Goal: Information Seeking & Learning: Learn about a topic

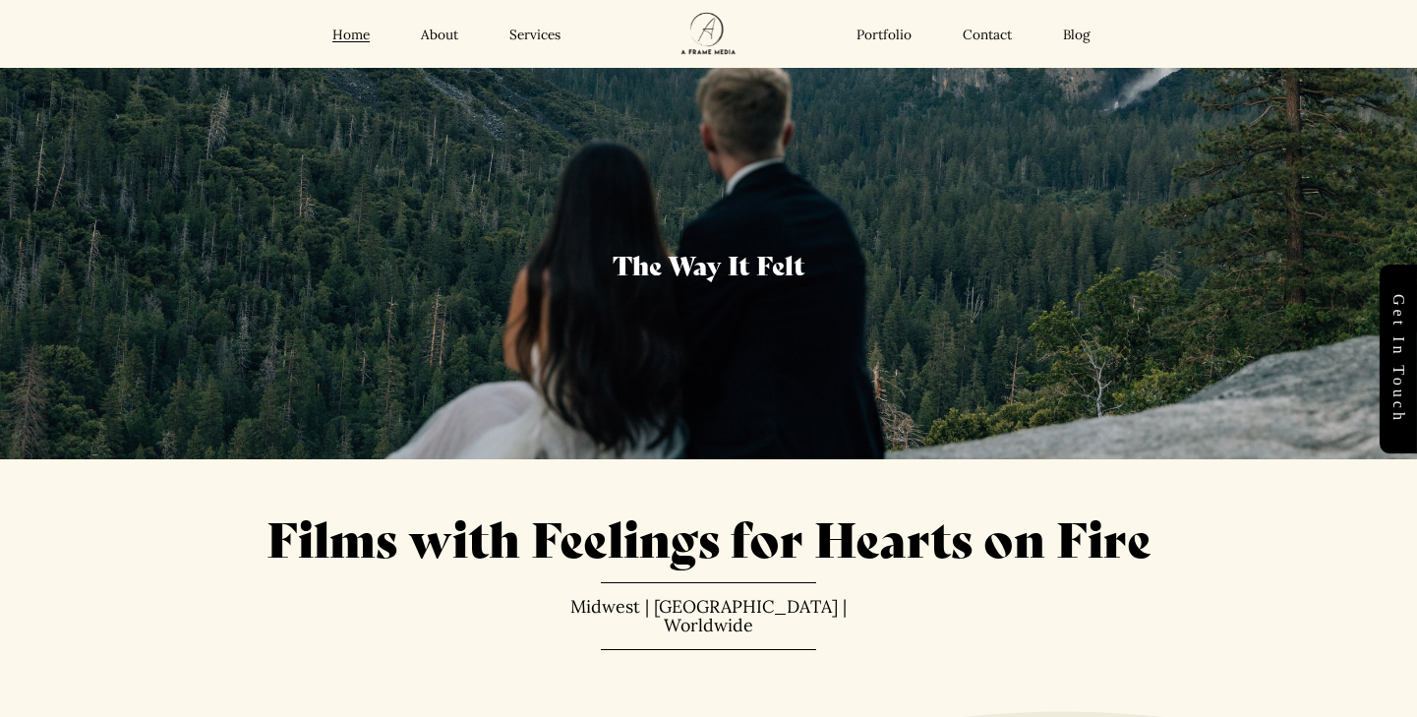
click at [194, 584] on div "Films with Feelings for Hearts on Fire Midwest | West Coast | Worldwide" at bounding box center [708, 584] width 1417 height 158
click at [519, 31] on link "Services" at bounding box center [534, 35] width 51 height 18
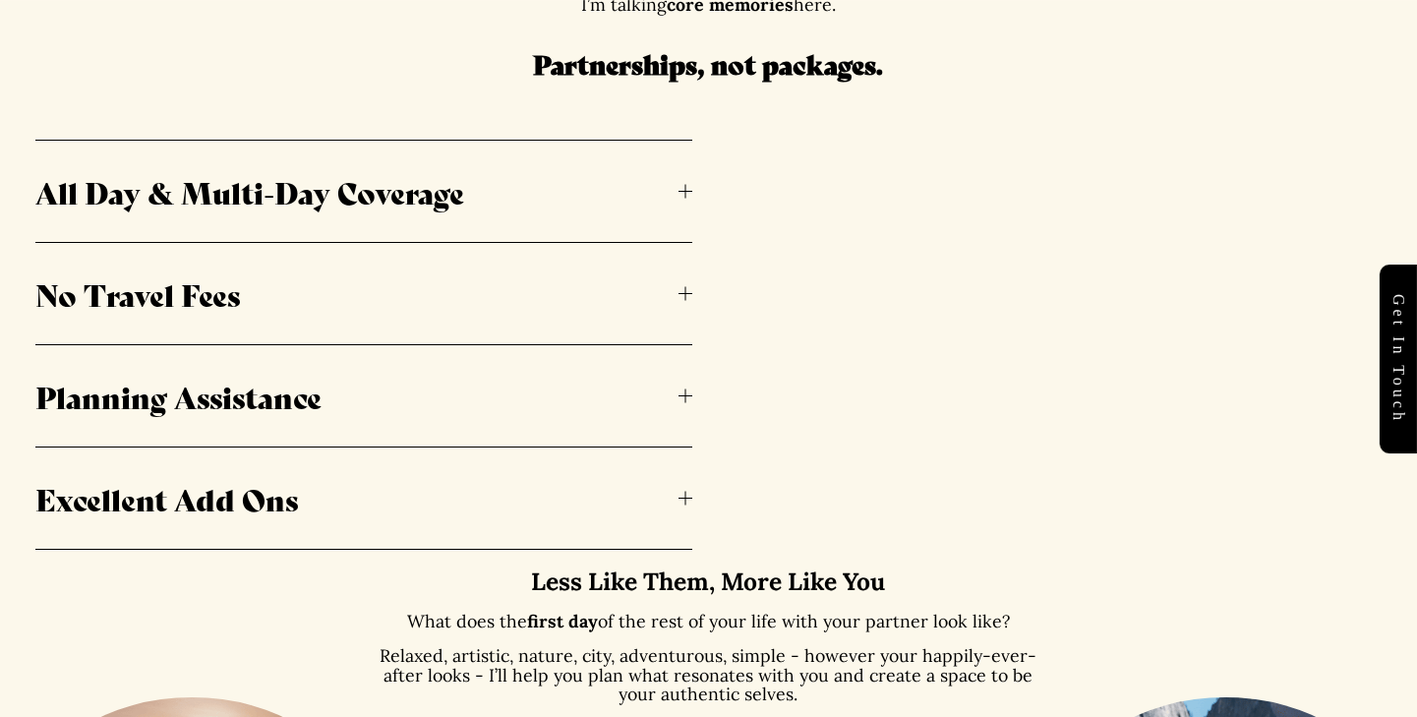
scroll to position [842, 0]
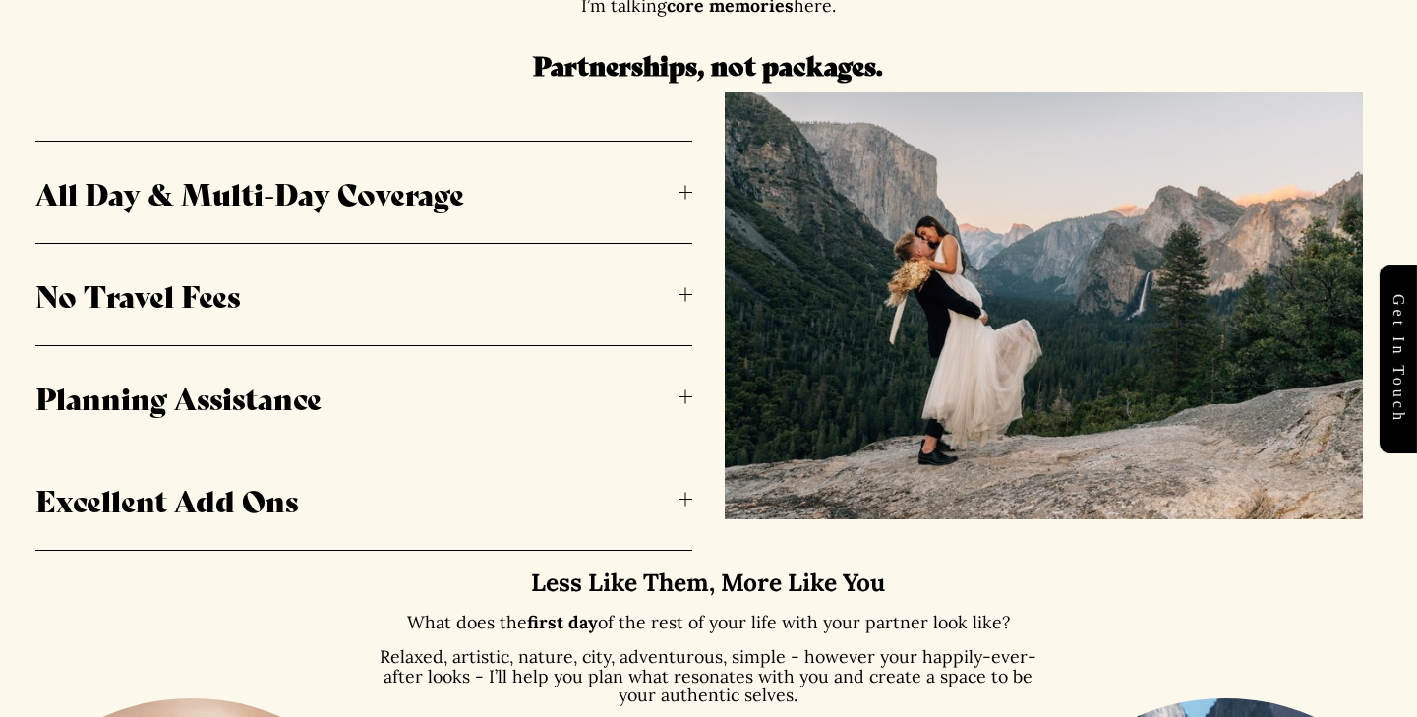
click at [689, 190] on div at bounding box center [685, 193] width 14 height 14
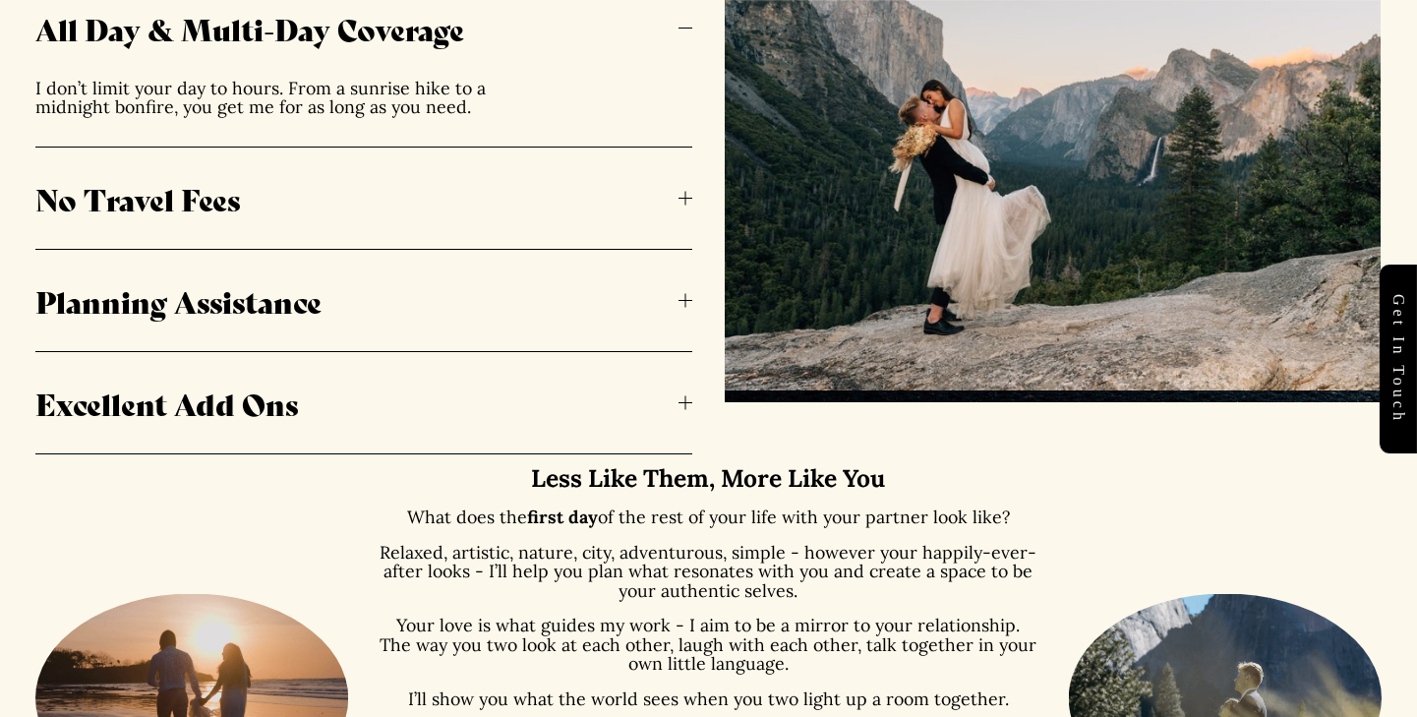
scroll to position [1038, 0]
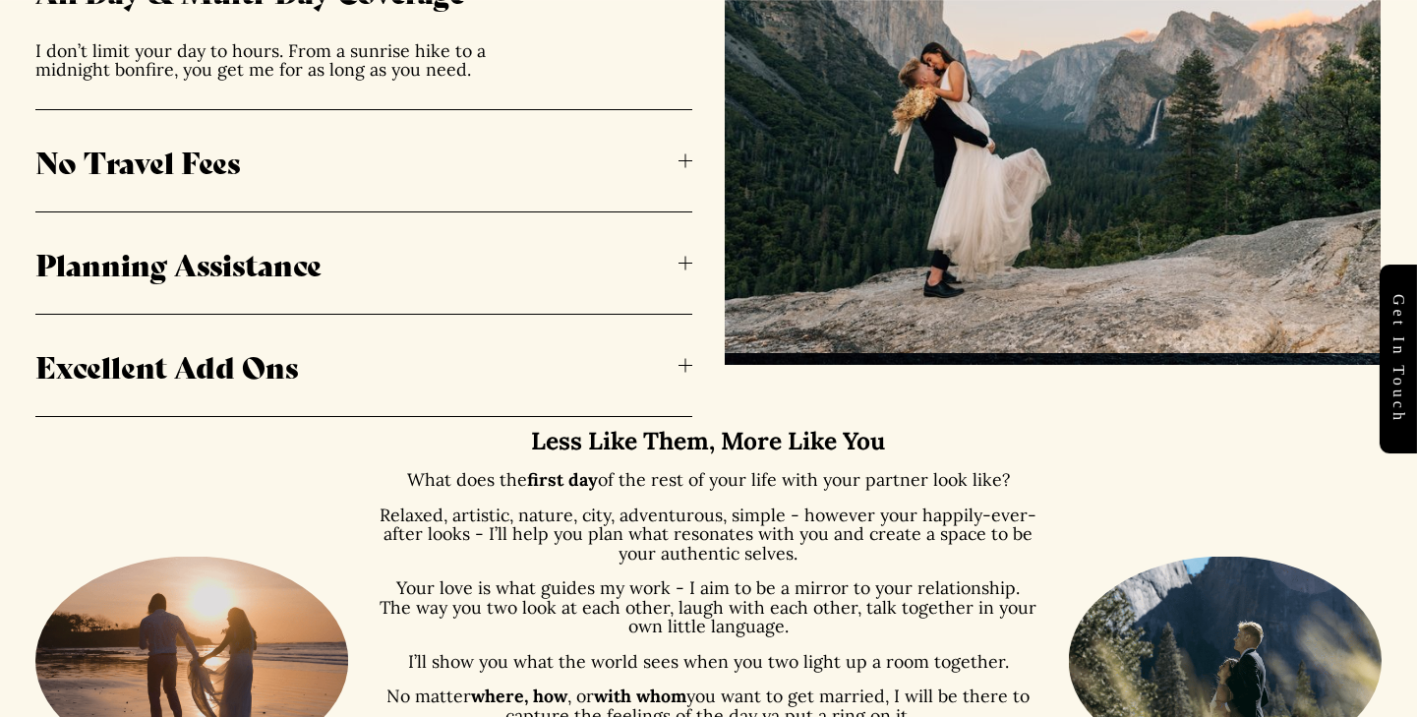
click at [548, 186] on button "No Travel Fees" at bounding box center [363, 160] width 657 height 101
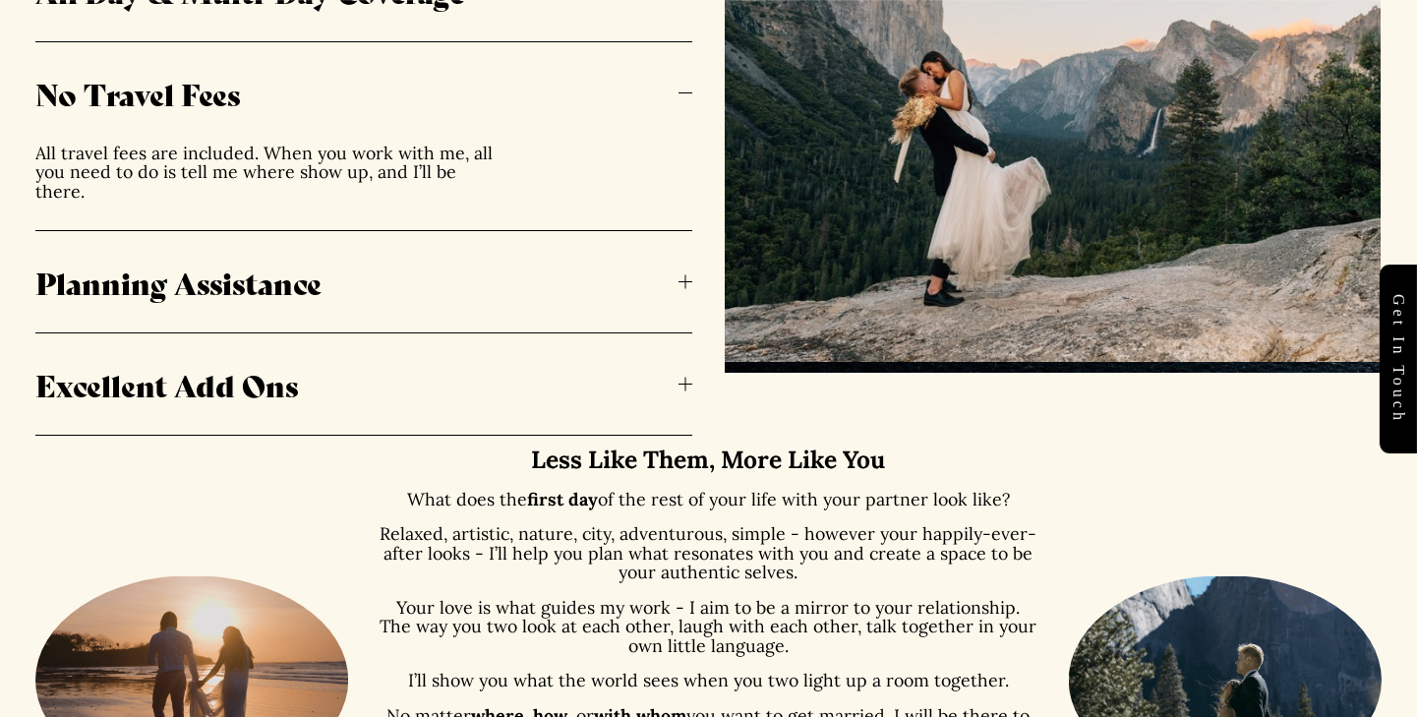
click at [516, 317] on button "Planning Assistance" at bounding box center [363, 281] width 657 height 101
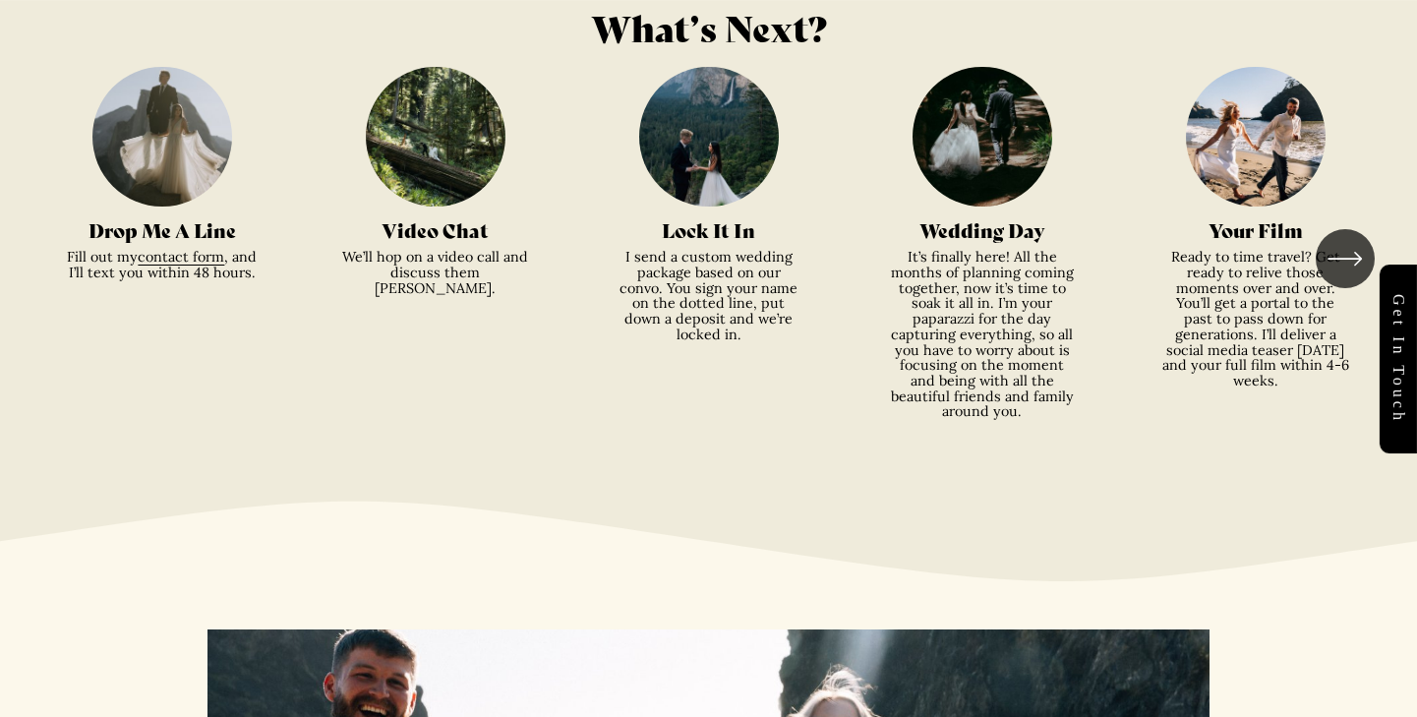
scroll to position [3280, 0]
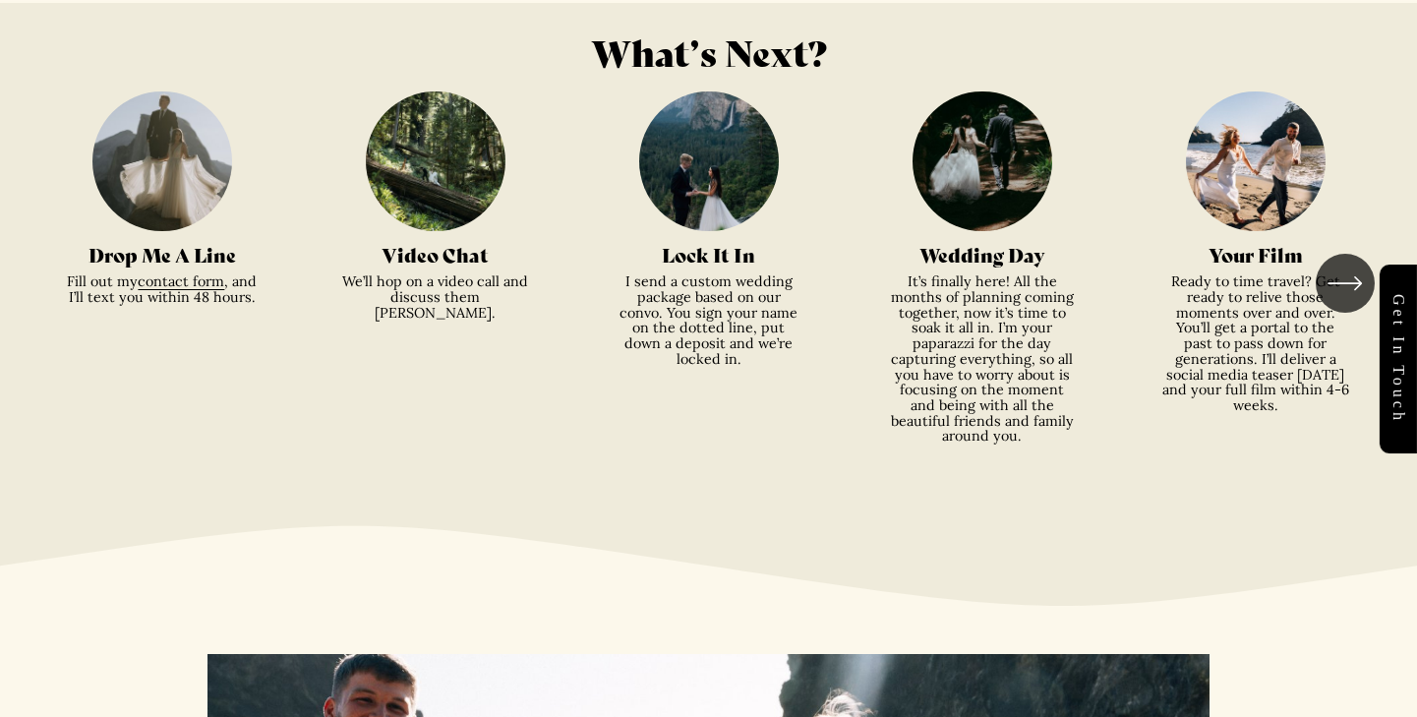
click at [1336, 278] on icon "\a \a \a Next\a \a" at bounding box center [1344, 282] width 35 height 35
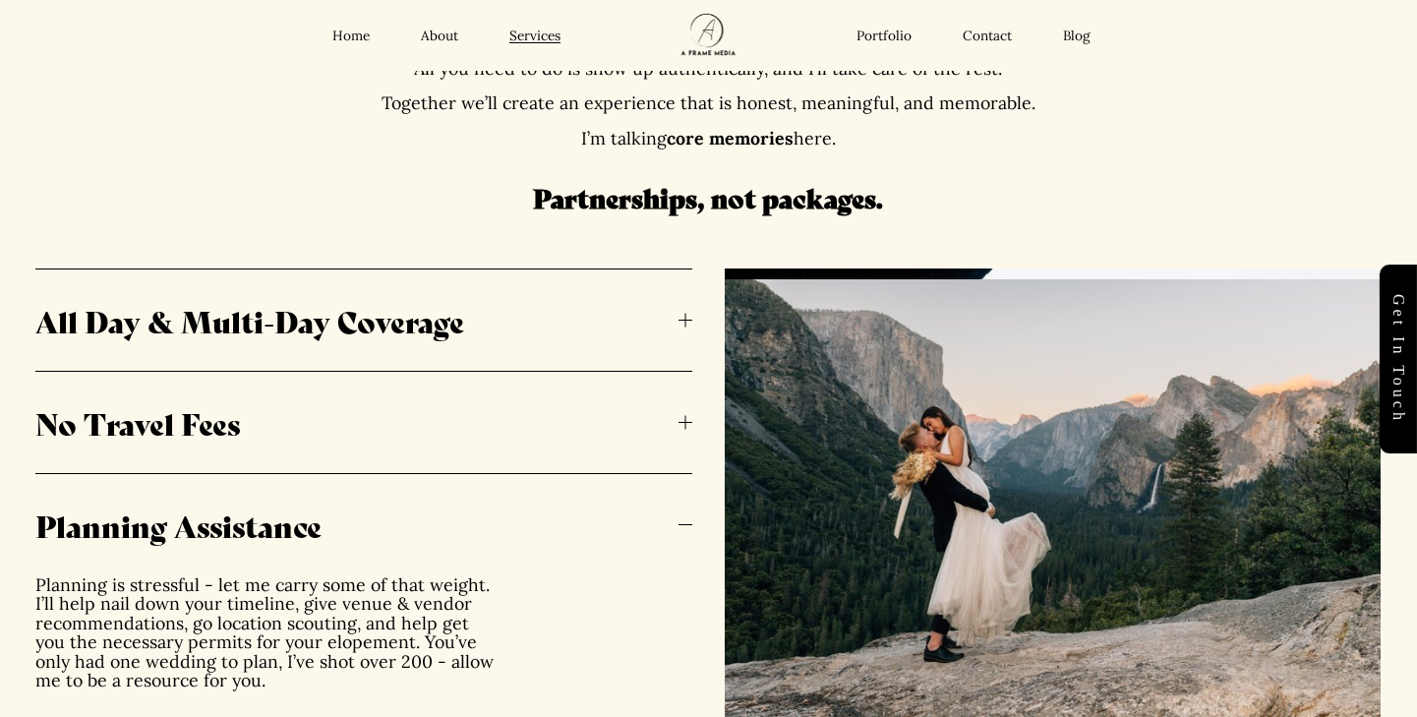
scroll to position [0, 0]
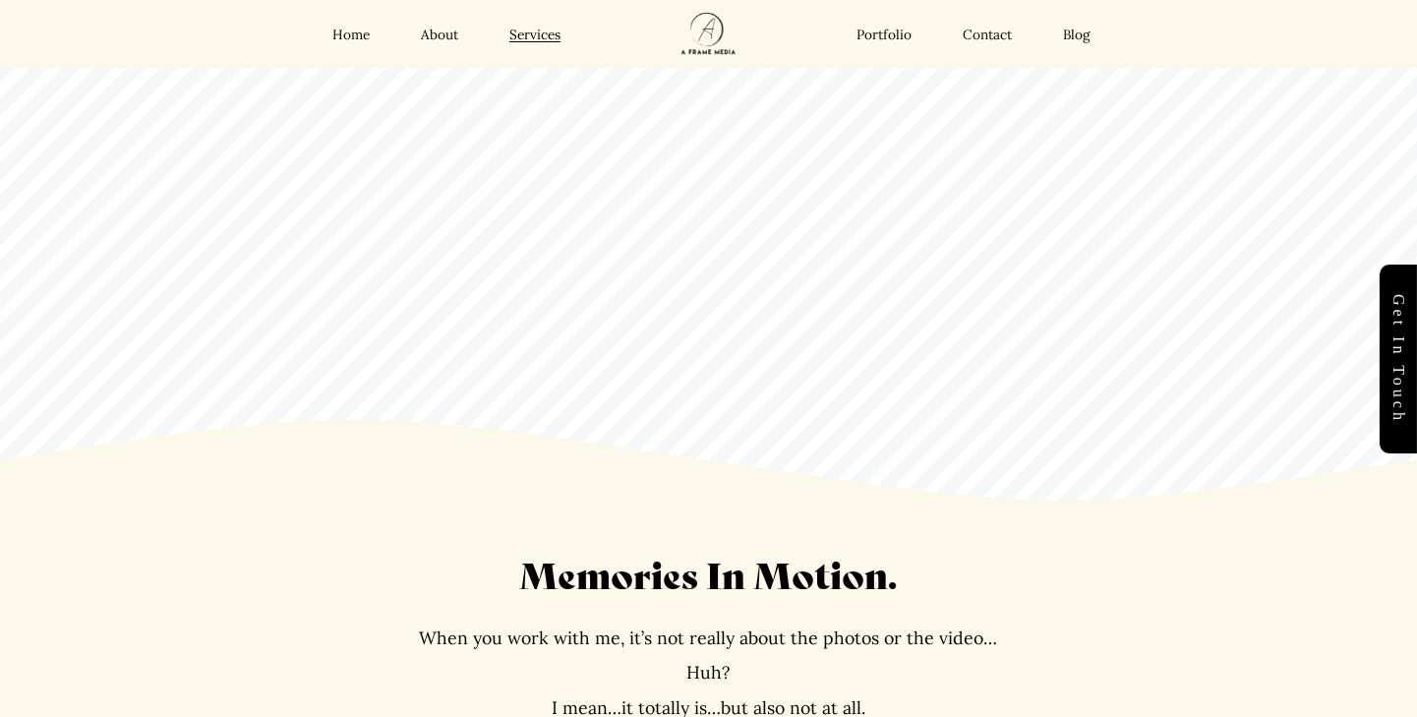
click at [885, 36] on link "Portfolio" at bounding box center [883, 35] width 55 height 18
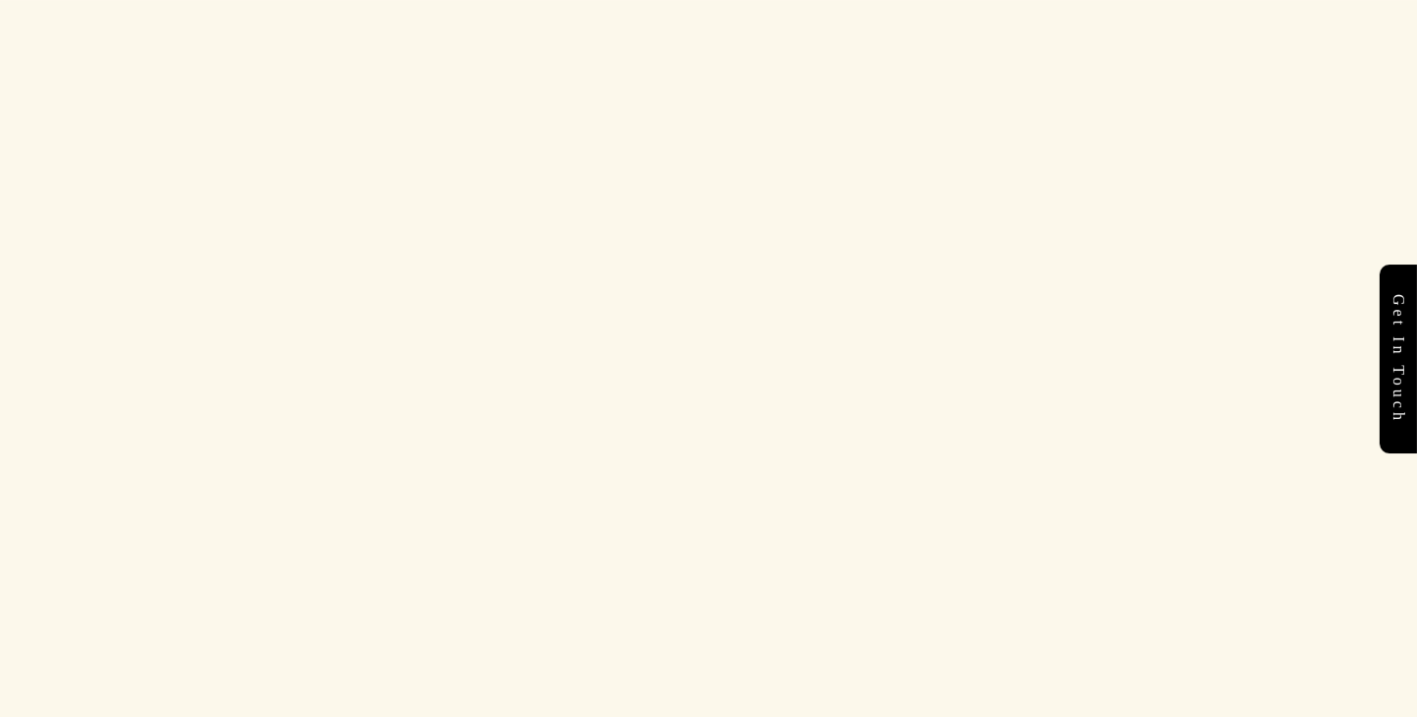
scroll to position [4090, 0]
